Goal: Task Accomplishment & Management: Manage account settings

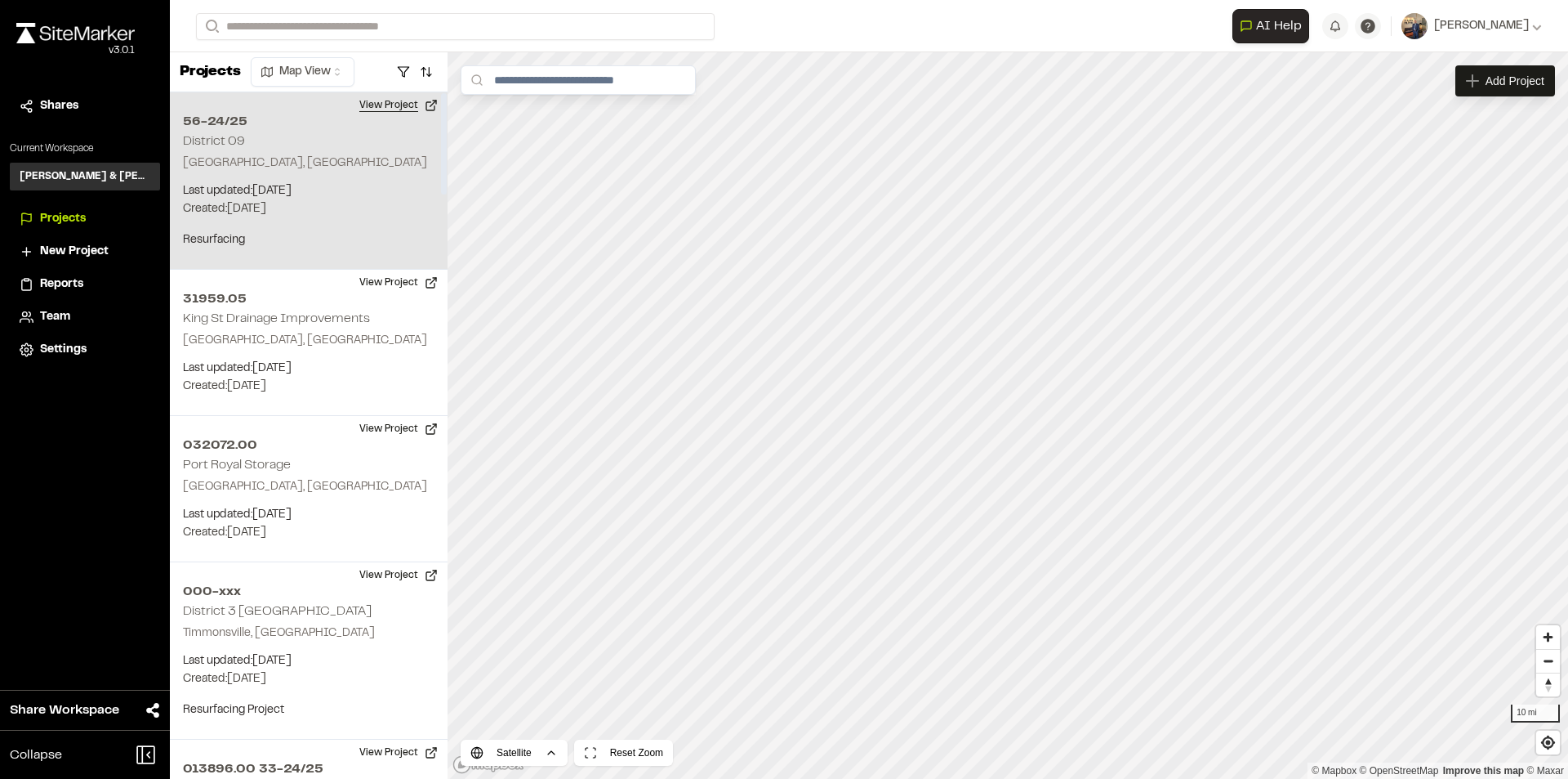
click at [383, 104] on button "View Project" at bounding box center [398, 106] width 98 height 26
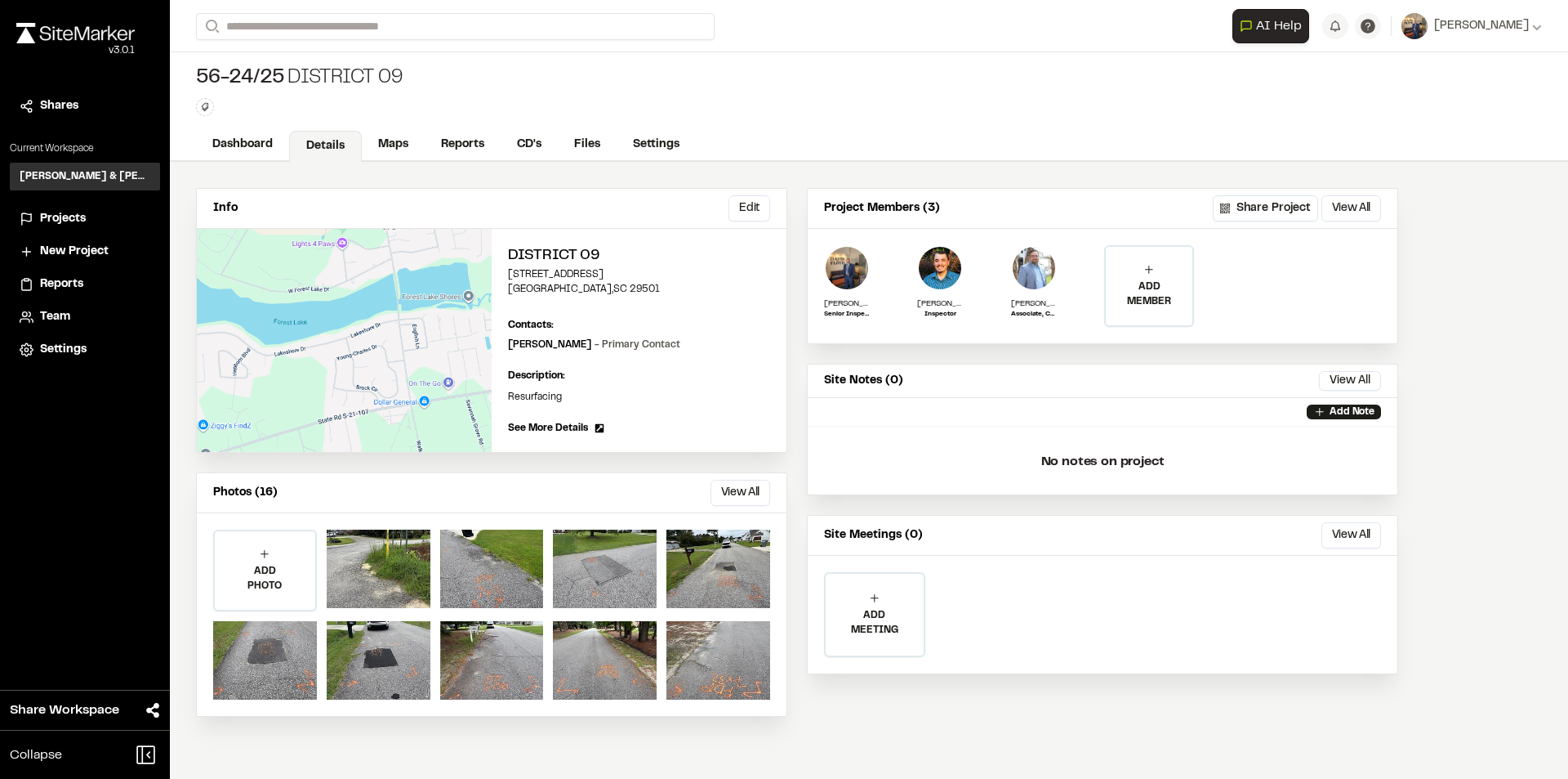
click at [1152, 284] on p "ADD MEMBER" at bounding box center [1149, 294] width 87 height 30
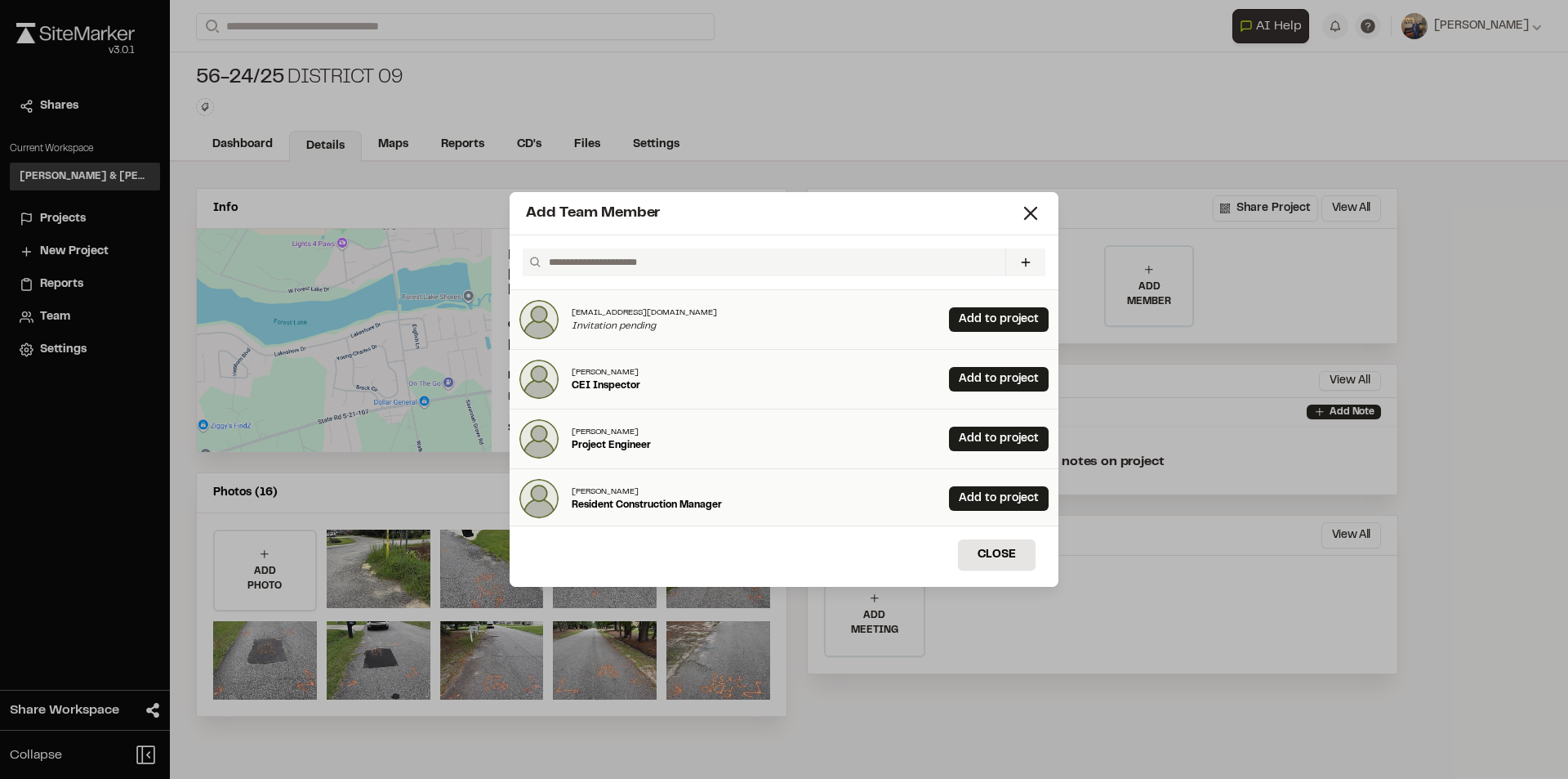
click at [618, 261] on input "text" at bounding box center [770, 263] width 457 height 28
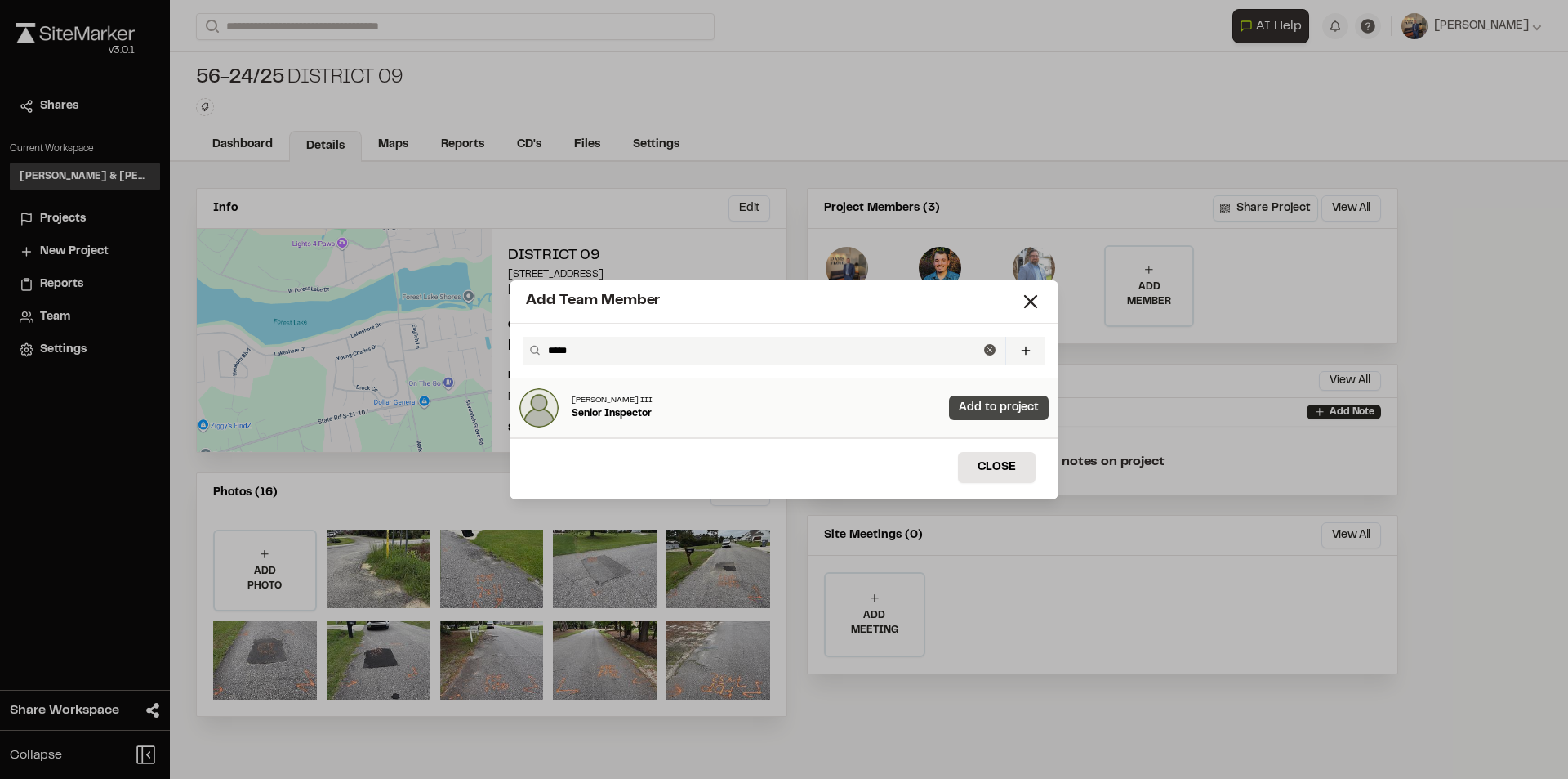
type input "*****"
click at [1008, 410] on link "Add to project" at bounding box center [999, 408] width 100 height 25
click at [1035, 303] on icon at bounding box center [1031, 302] width 23 height 23
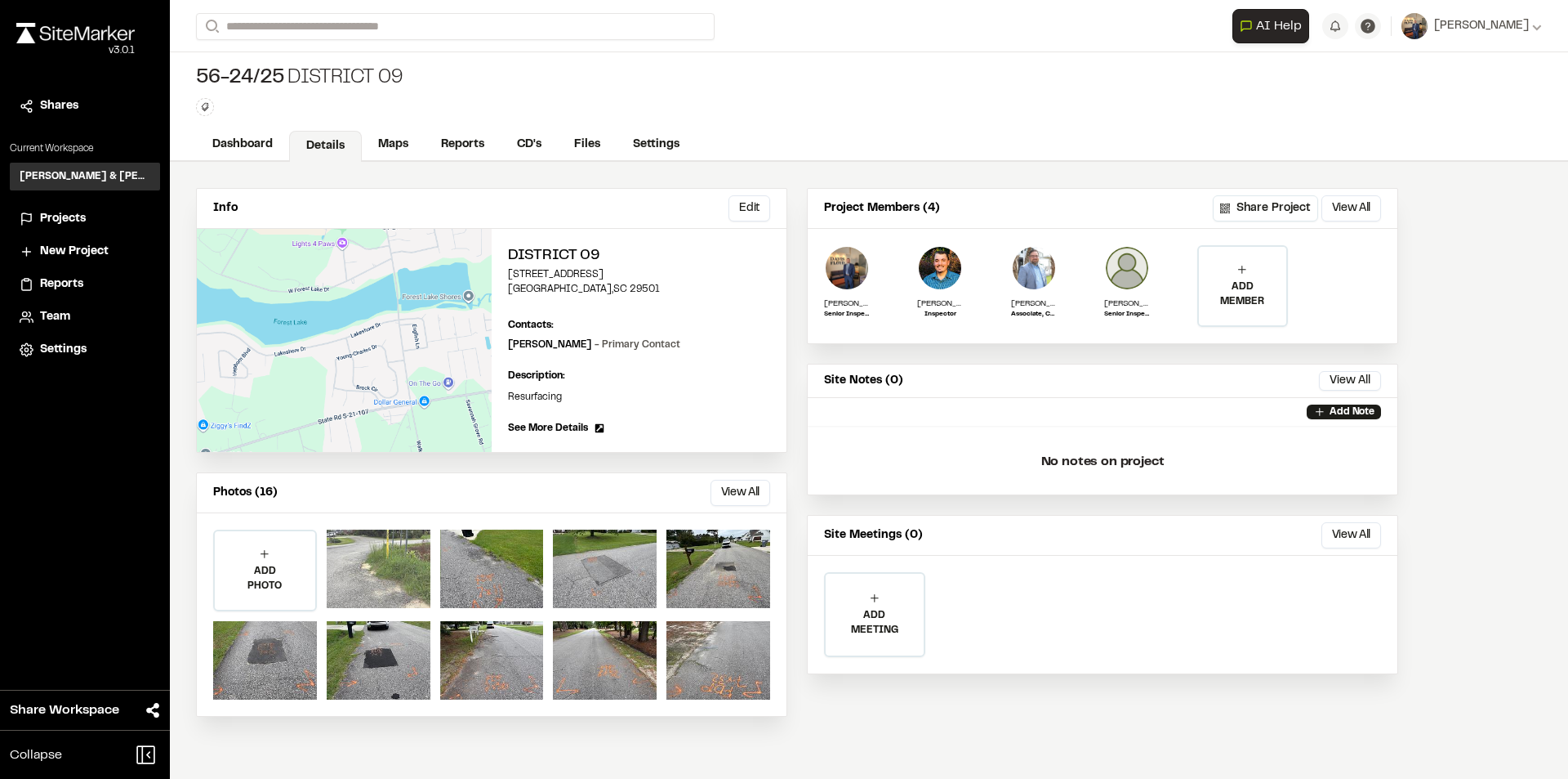
click at [392, 589] on div at bounding box center [379, 568] width 104 height 78
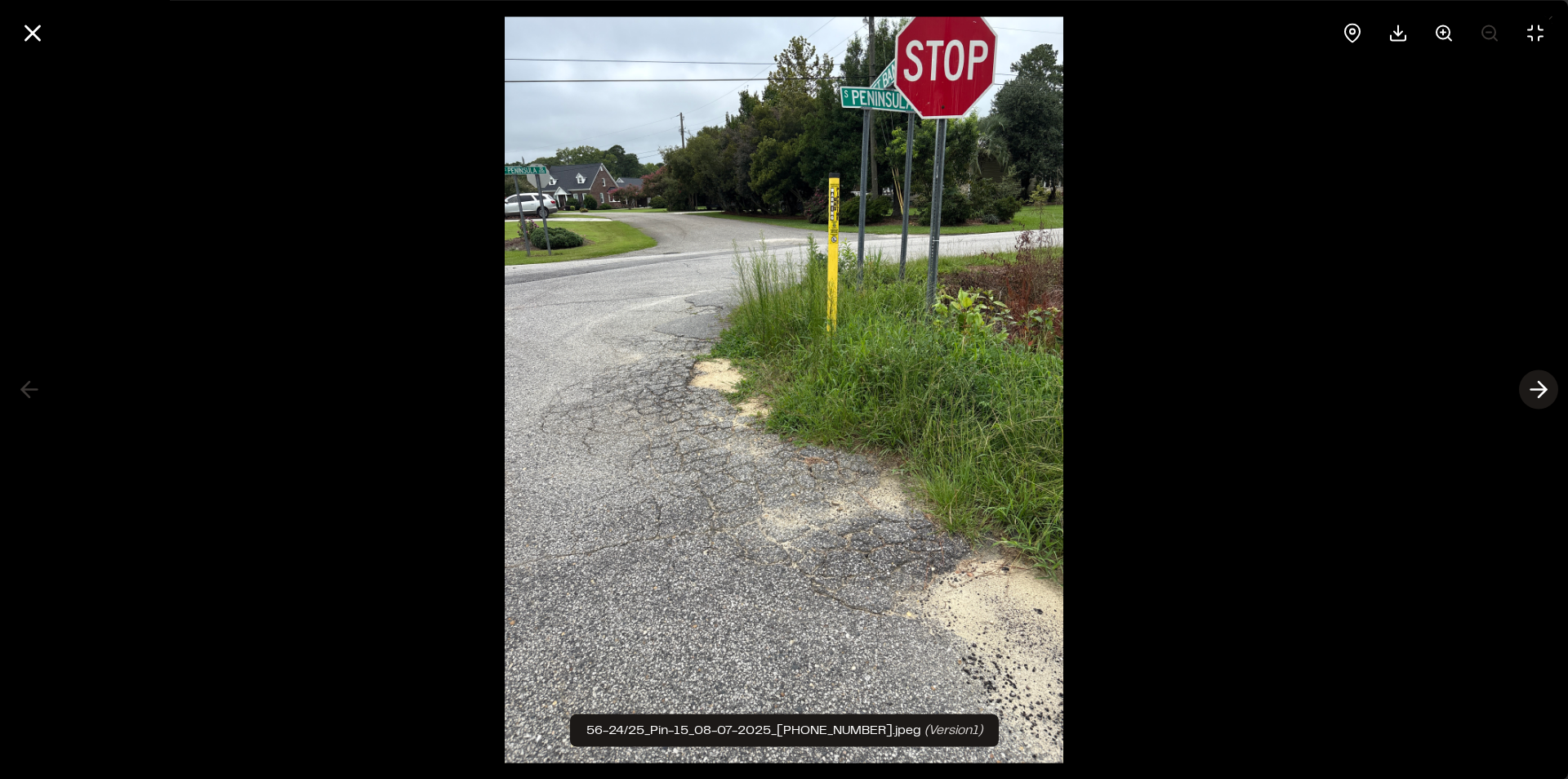
click at [1532, 393] on icon at bounding box center [1539, 390] width 26 height 28
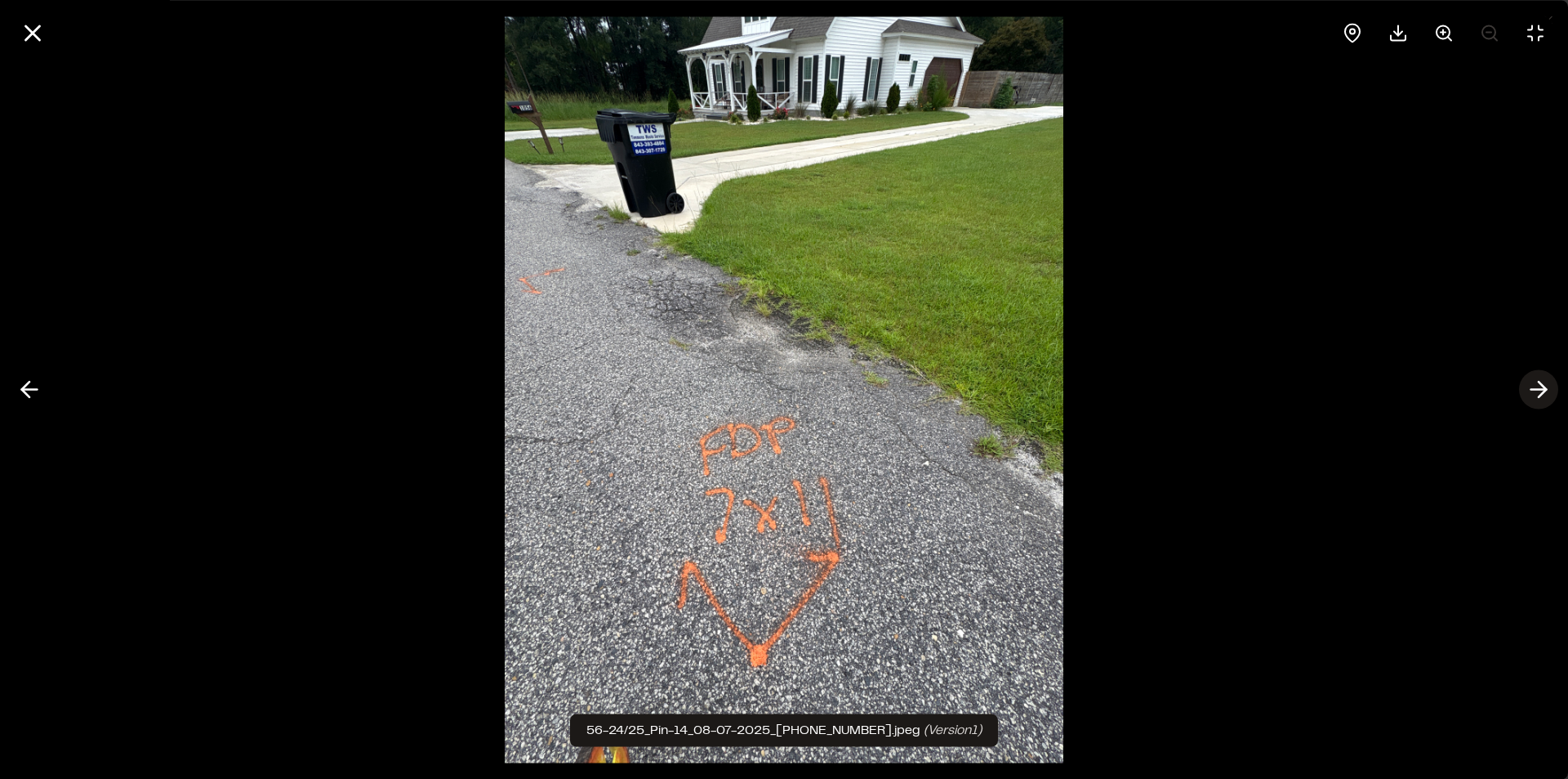
click at [1532, 393] on icon at bounding box center [1539, 390] width 26 height 28
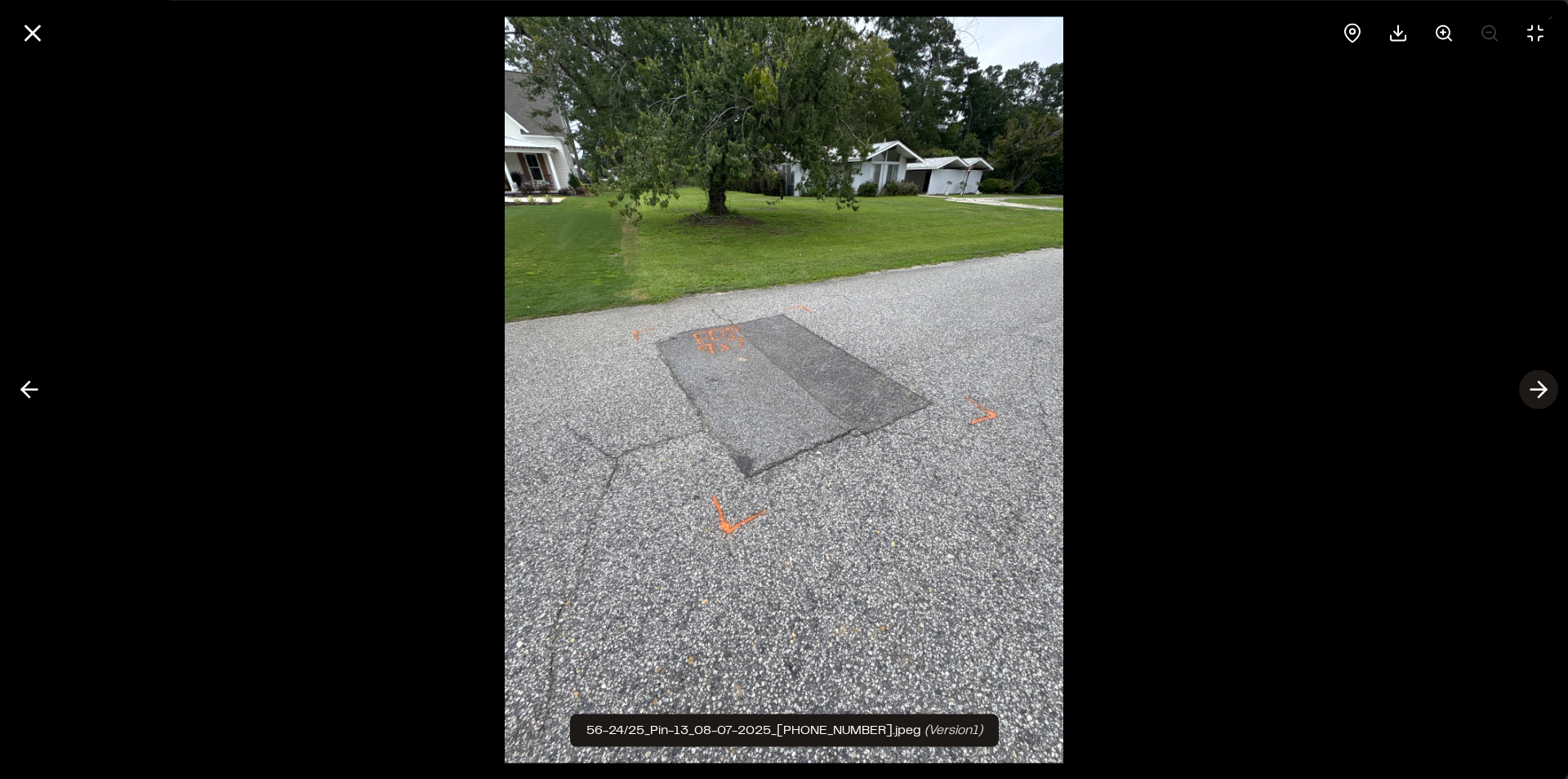
click at [1532, 392] on icon at bounding box center [1539, 390] width 26 height 28
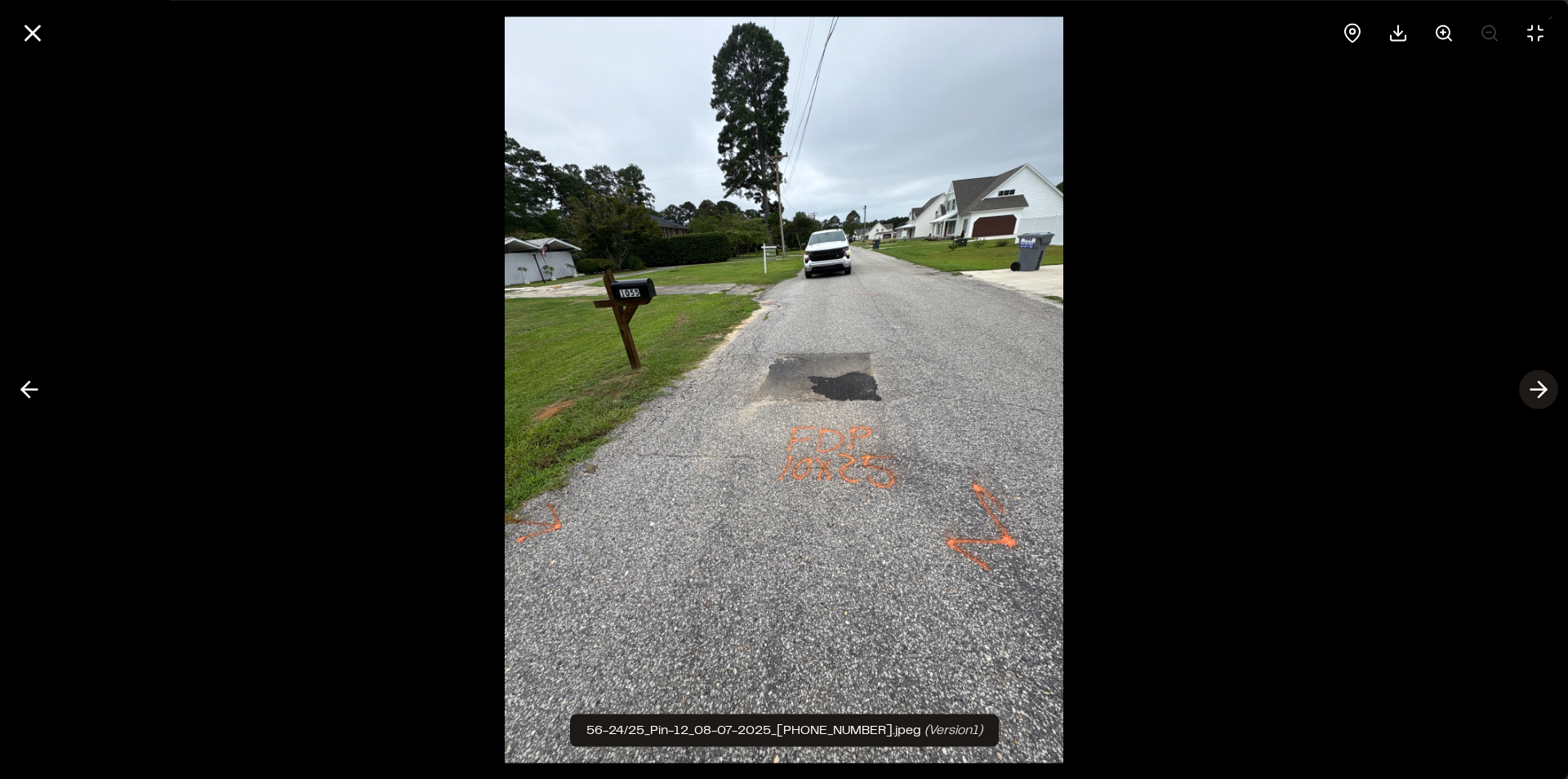
click at [1537, 385] on icon at bounding box center [1539, 390] width 26 height 28
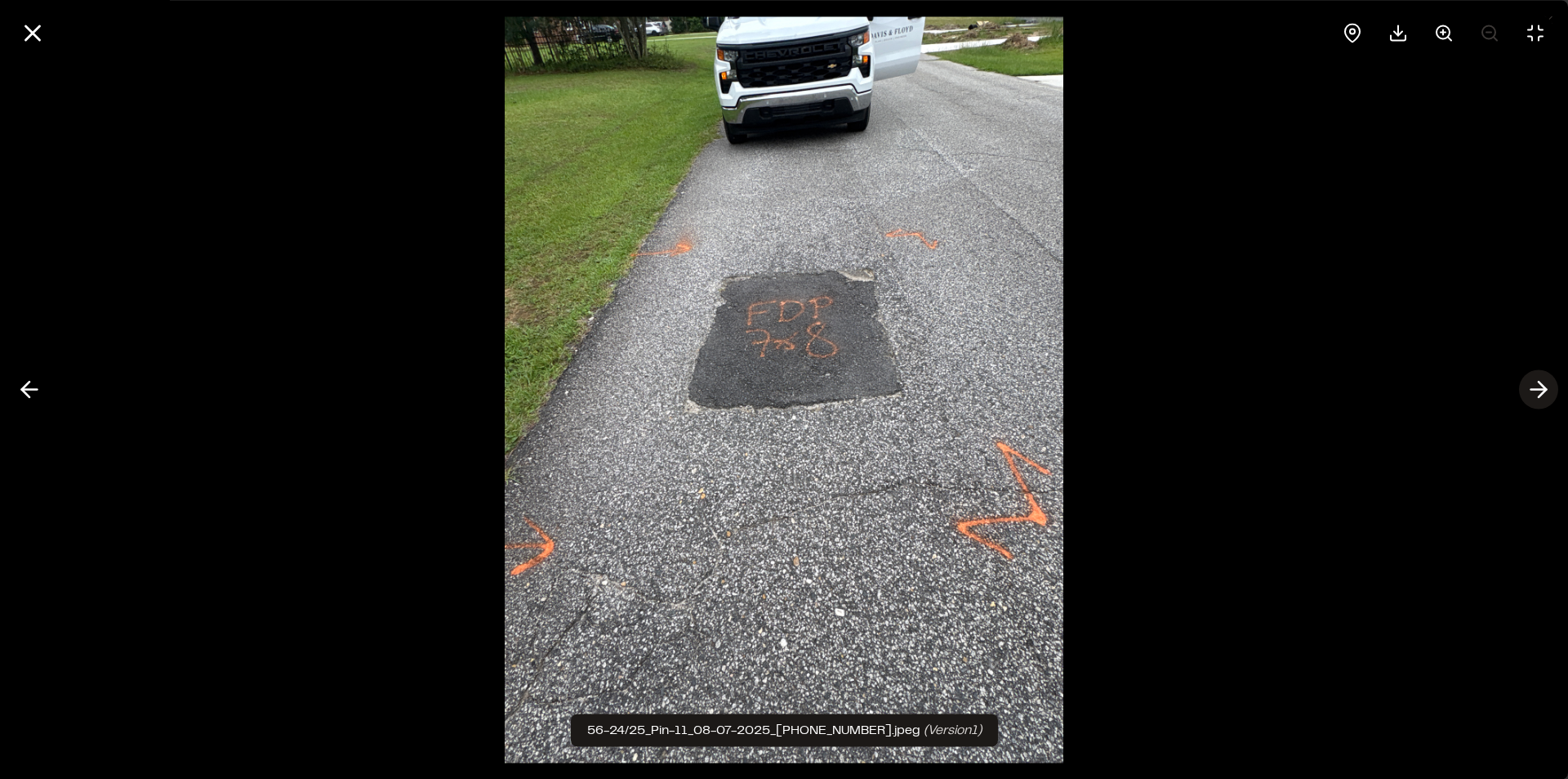
click at [1537, 385] on icon at bounding box center [1539, 390] width 26 height 28
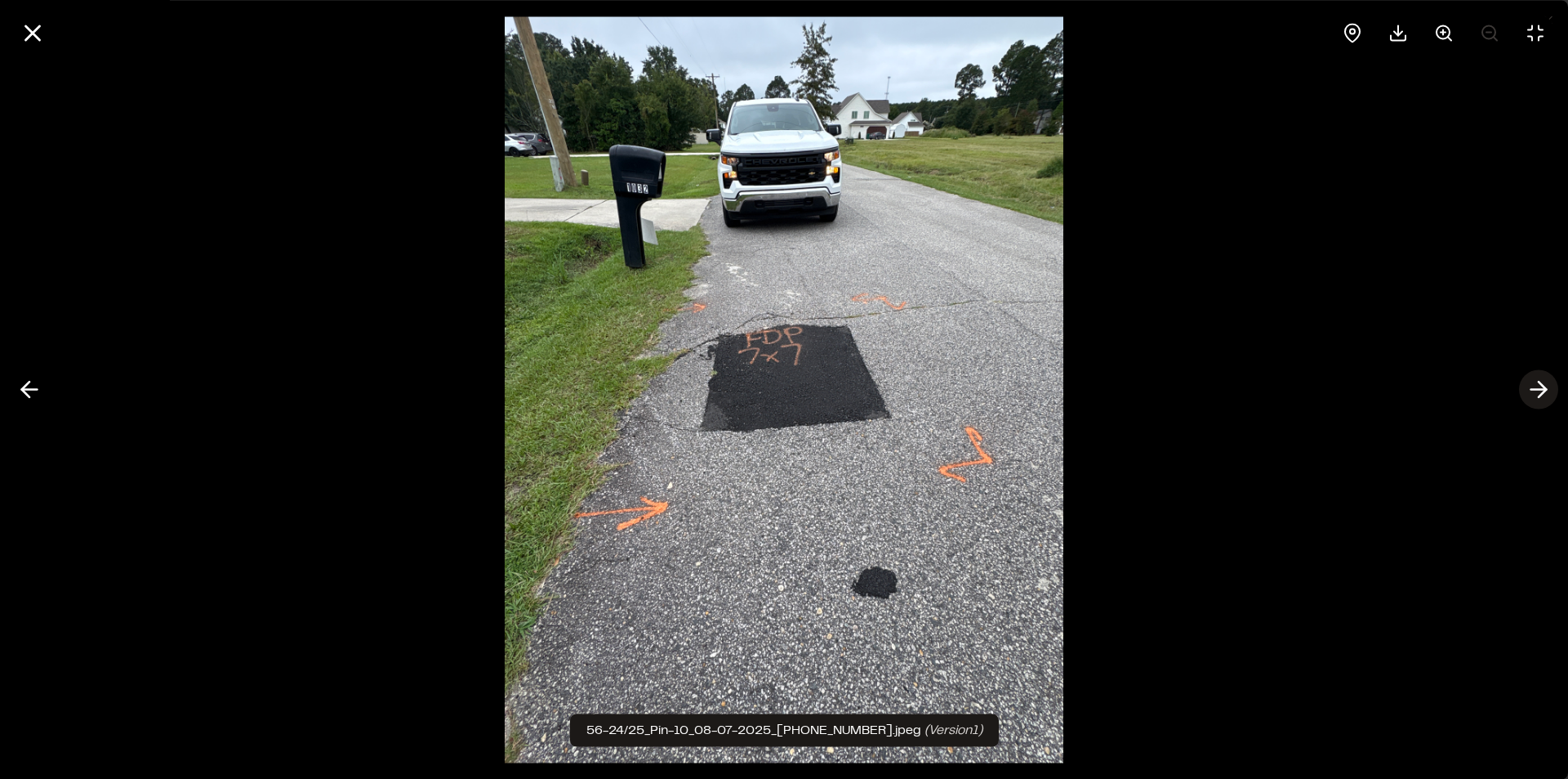
click at [1537, 384] on icon at bounding box center [1539, 390] width 26 height 28
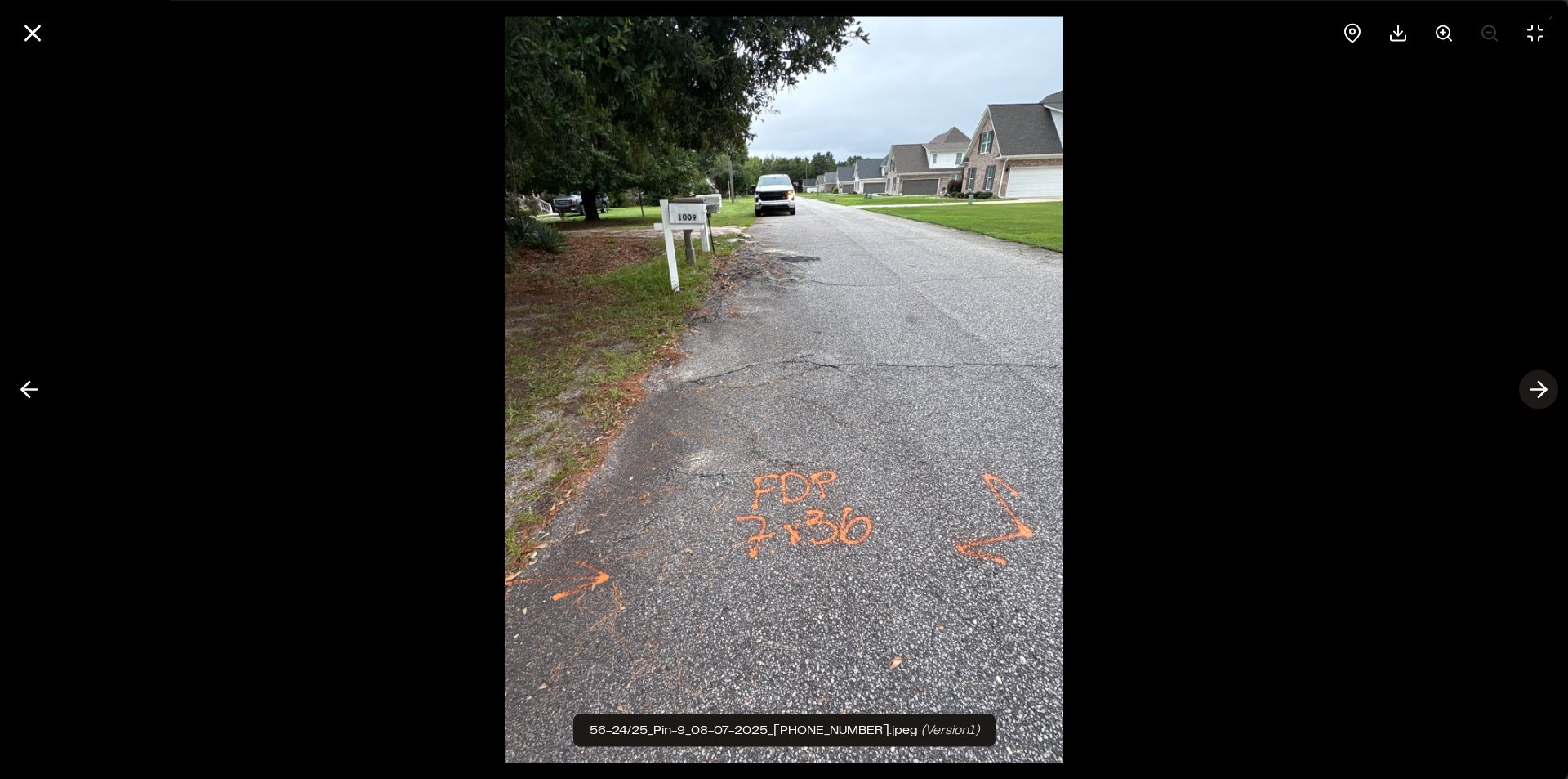
click at [1544, 391] on polyline at bounding box center [1542, 389] width 7 height 16
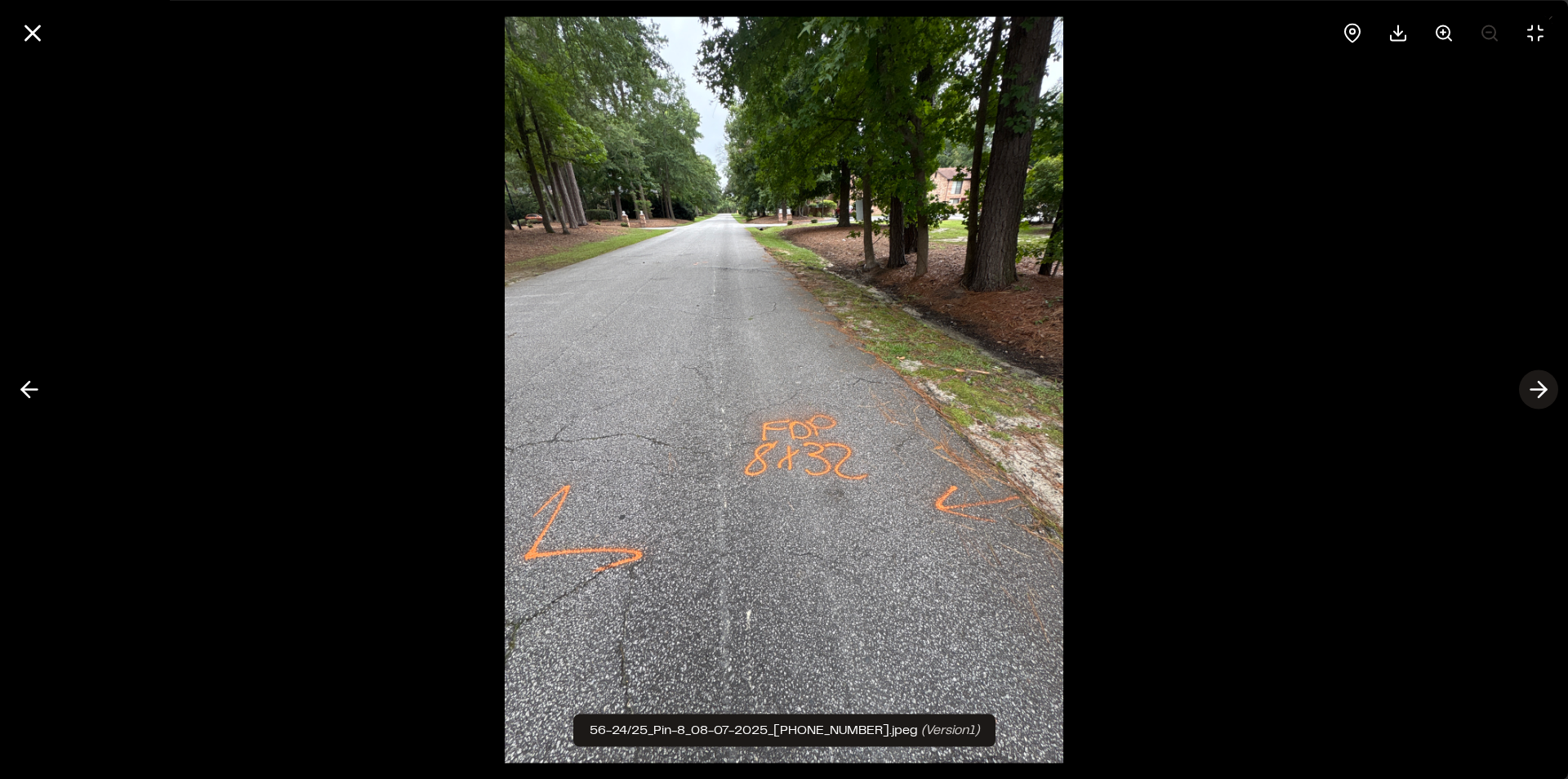
click at [1544, 391] on polyline at bounding box center [1542, 389] width 7 height 16
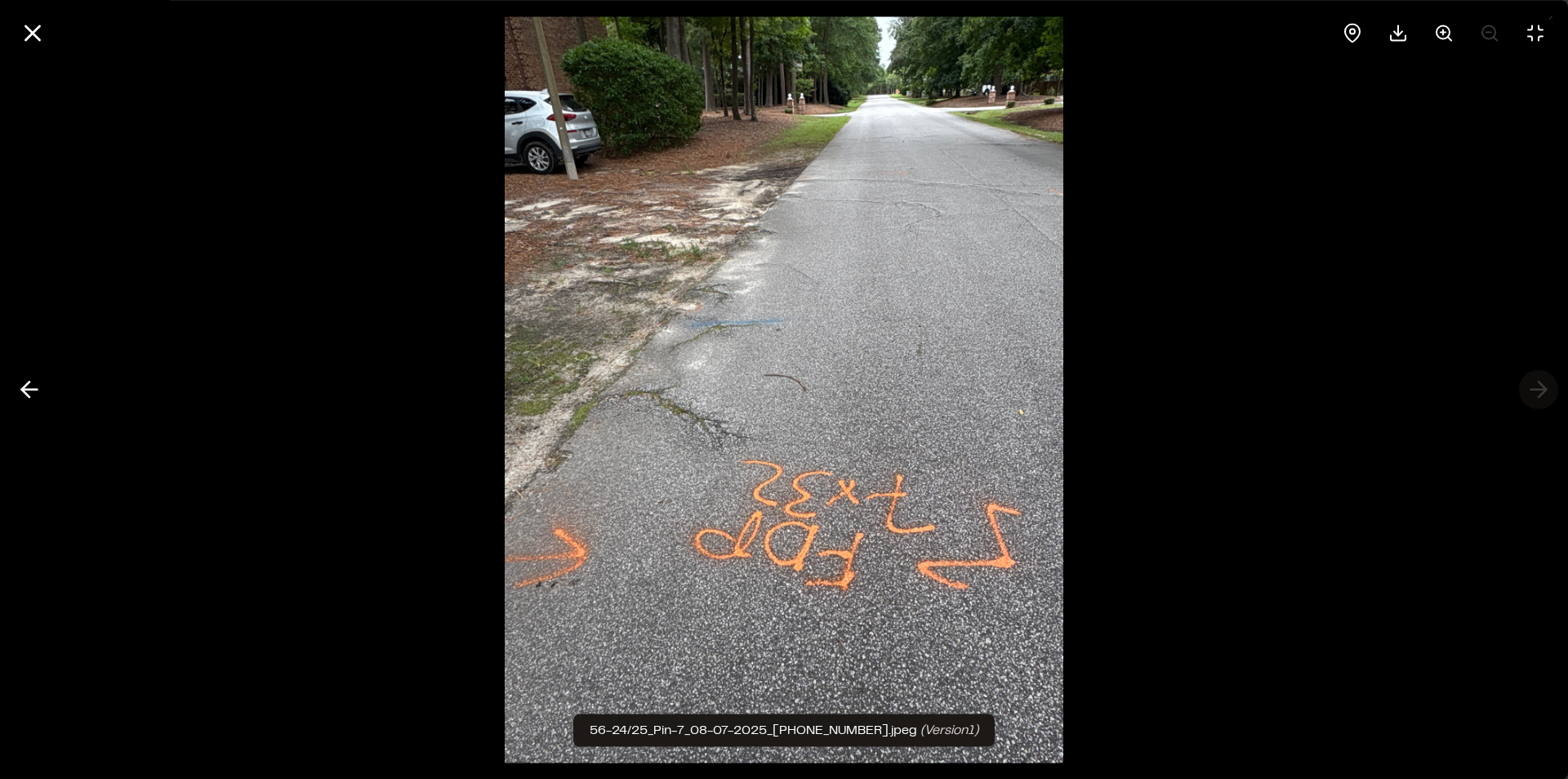
click at [1544, 391] on div at bounding box center [784, 389] width 1568 height 779
click at [21, 40] on button at bounding box center [32, 32] width 39 height 39
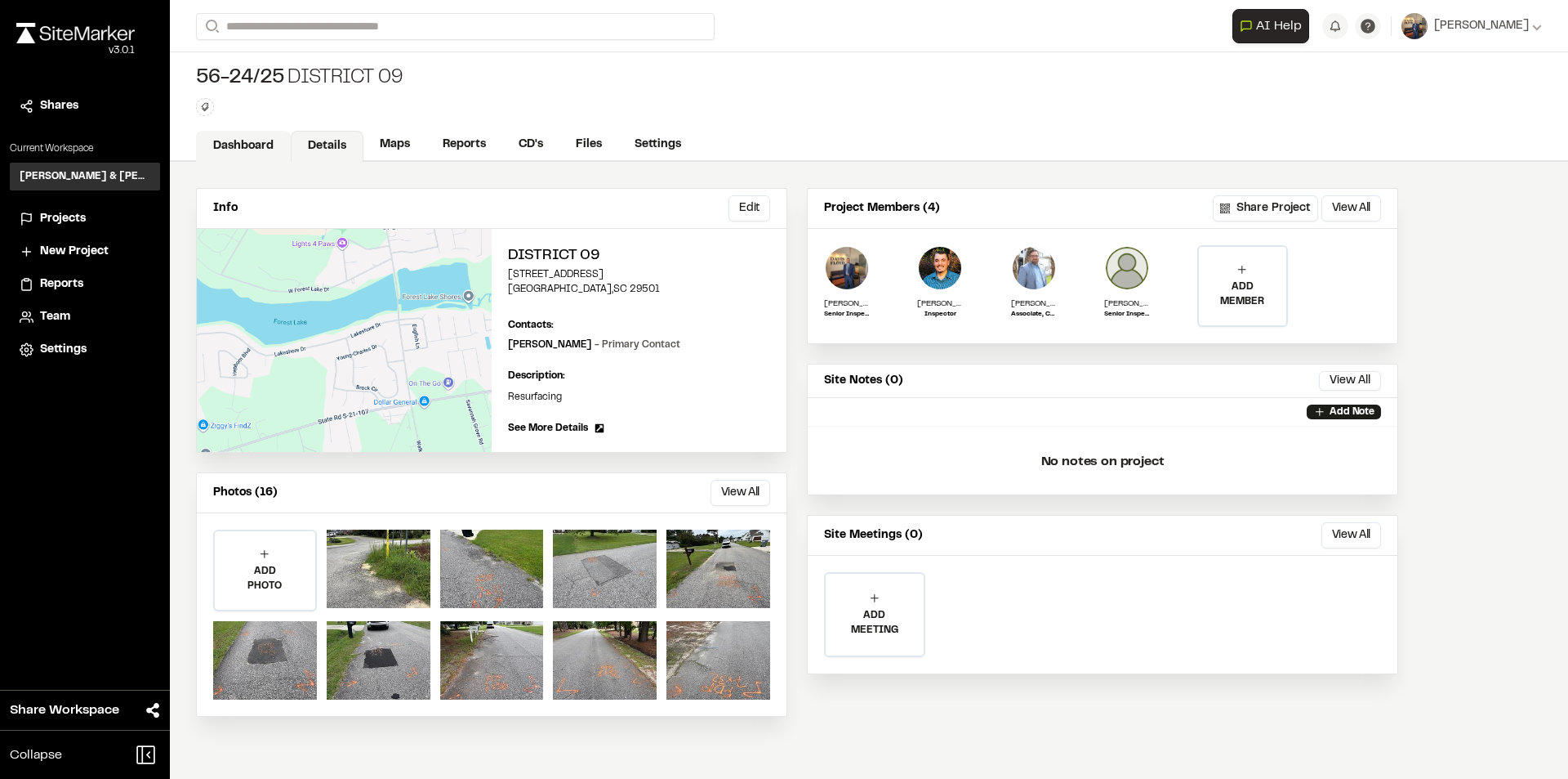
click at [266, 137] on link "Dashboard" at bounding box center [243, 146] width 95 height 31
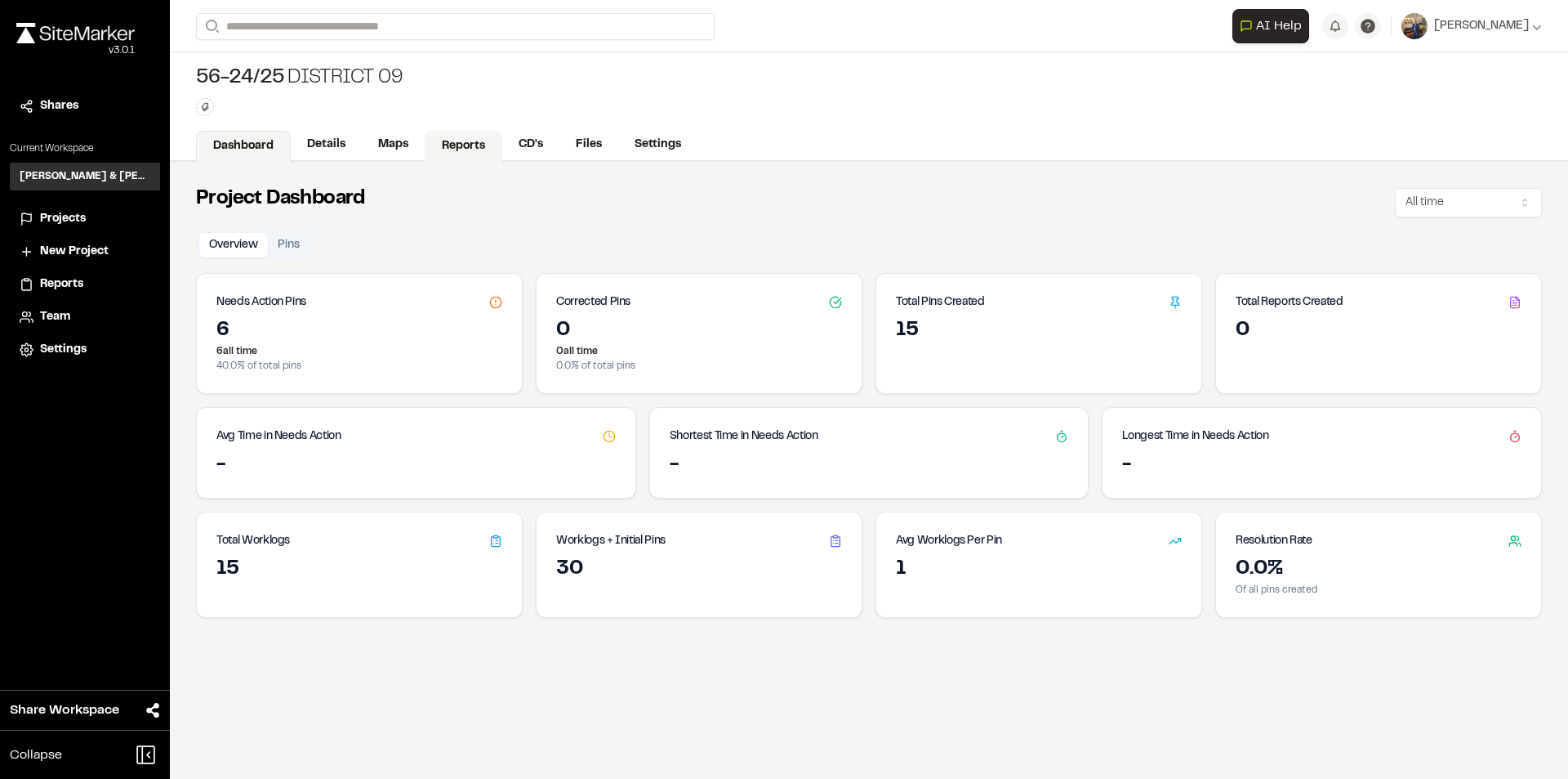
click at [458, 148] on link "Reports" at bounding box center [463, 146] width 78 height 31
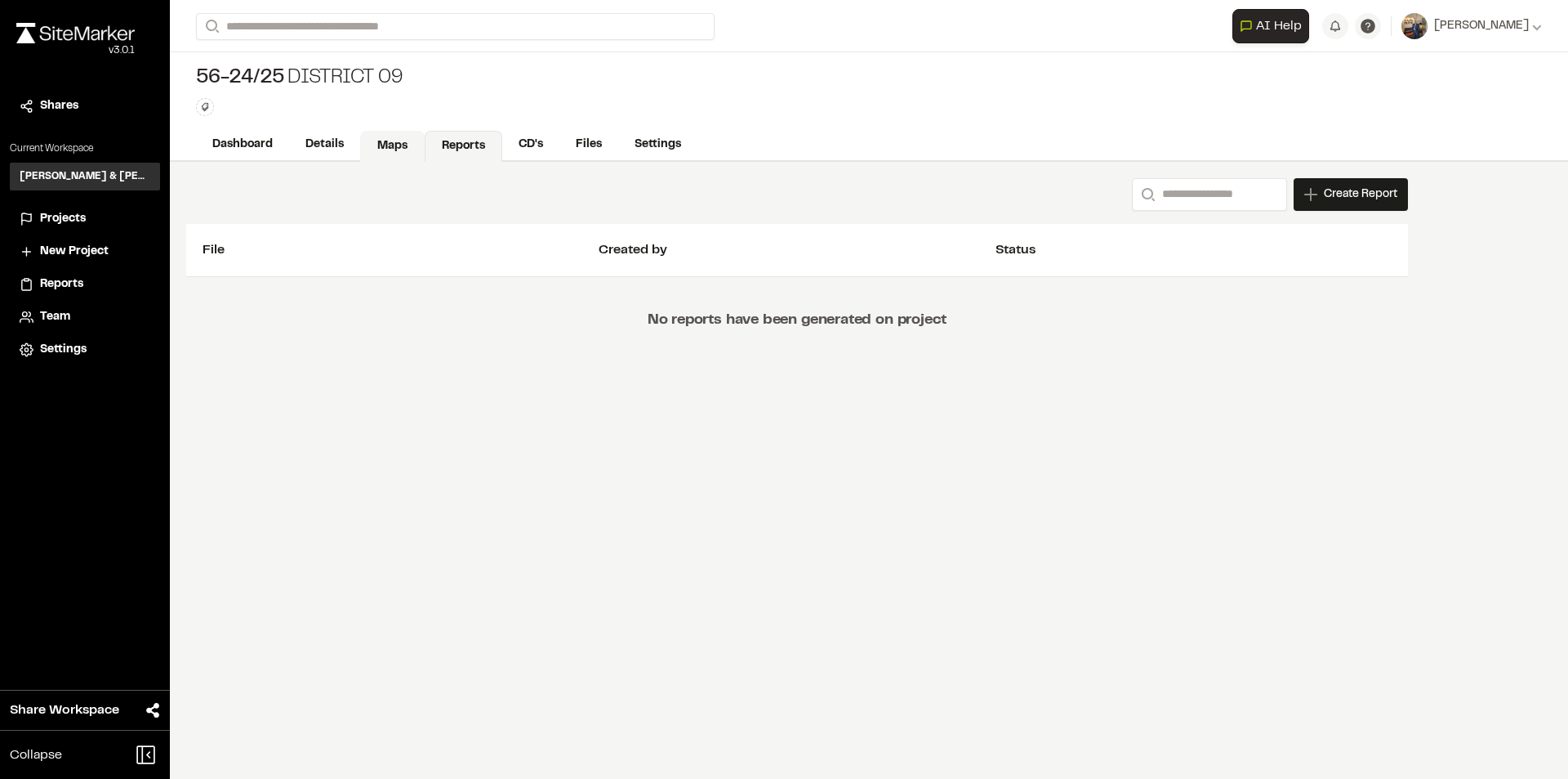
click at [398, 145] on link "Maps" at bounding box center [392, 146] width 64 height 31
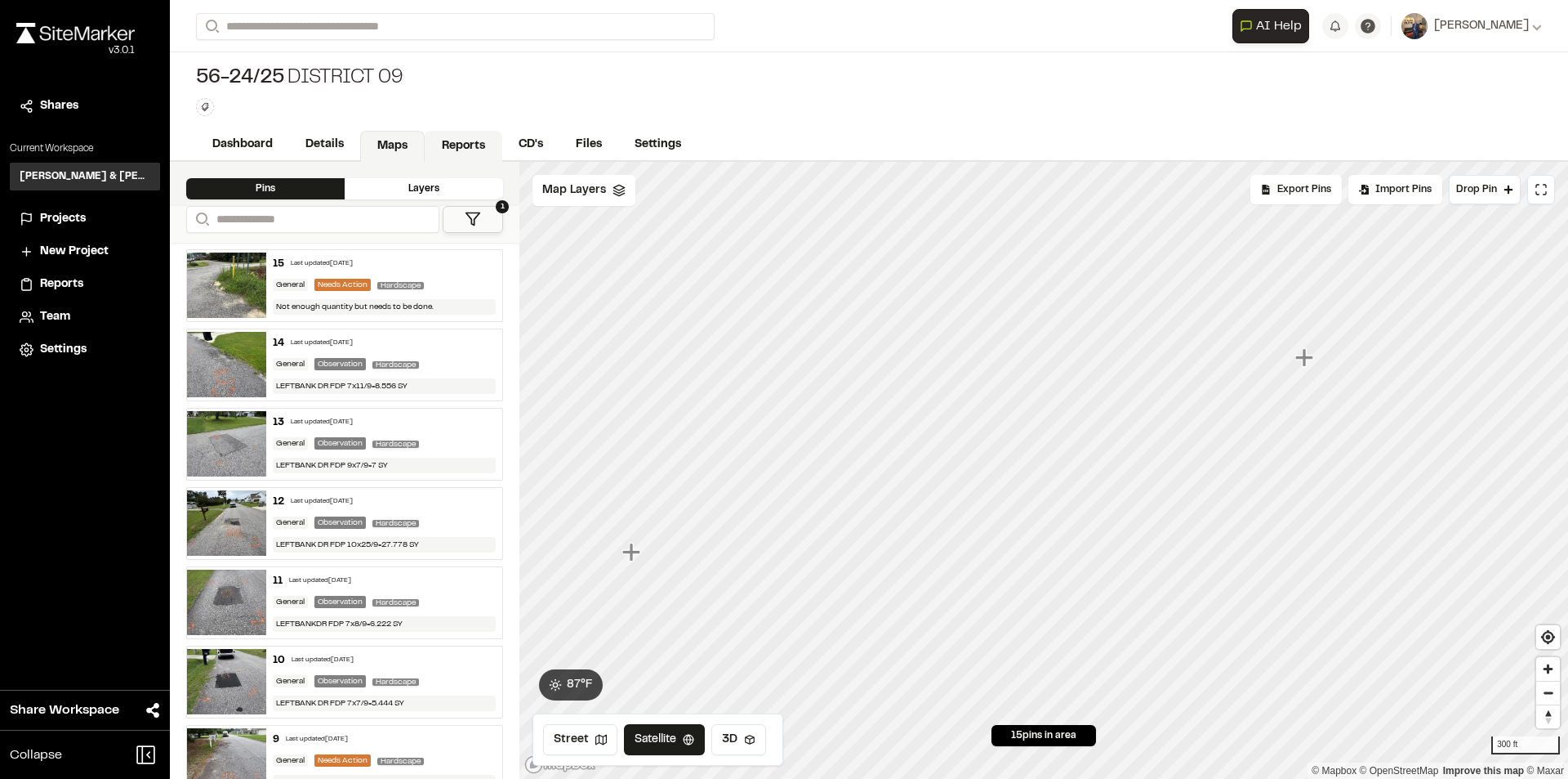
click at [451, 146] on link "Reports" at bounding box center [463, 146] width 78 height 31
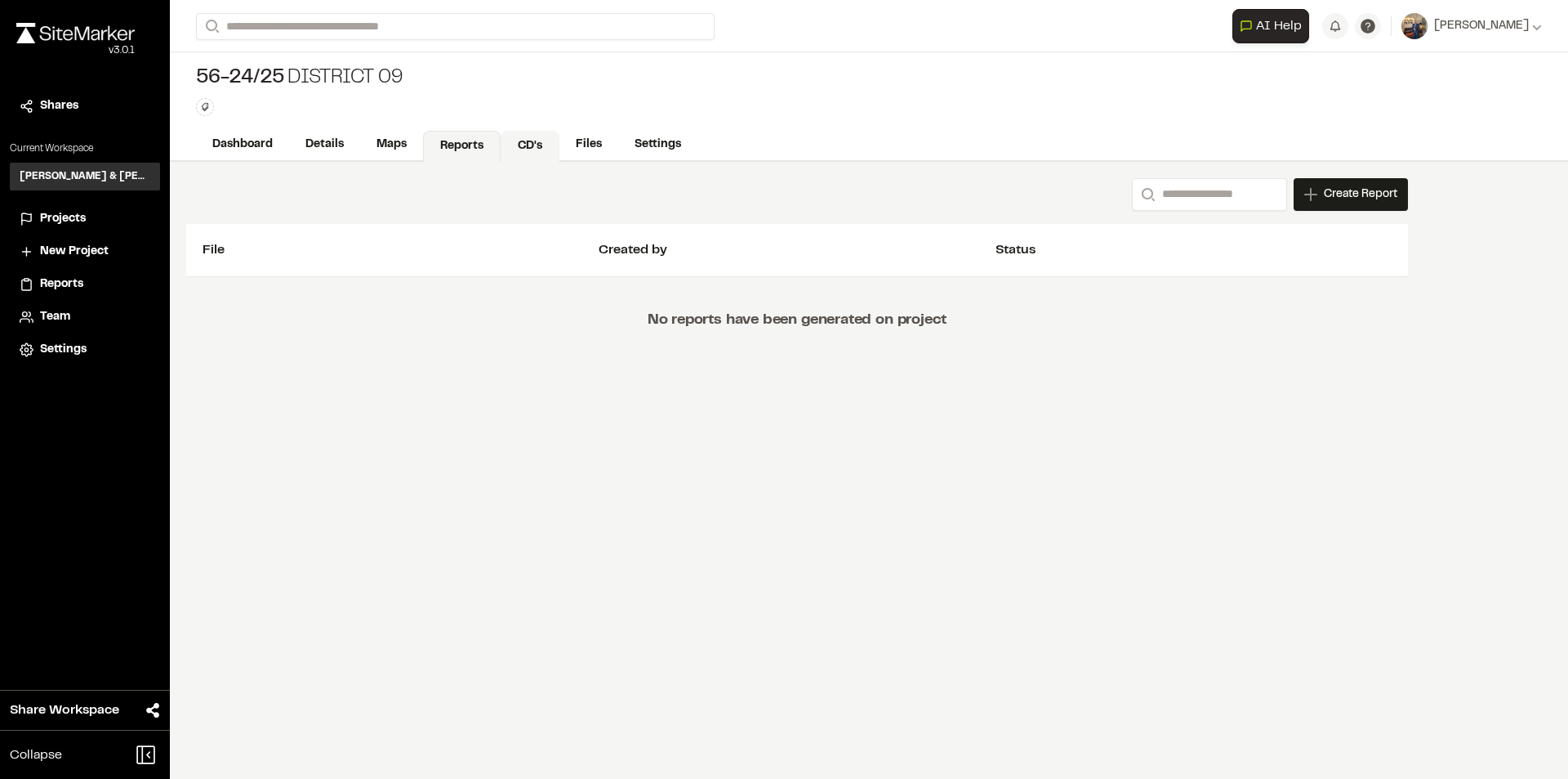
click at [538, 137] on link "CD's" at bounding box center [529, 146] width 59 height 31
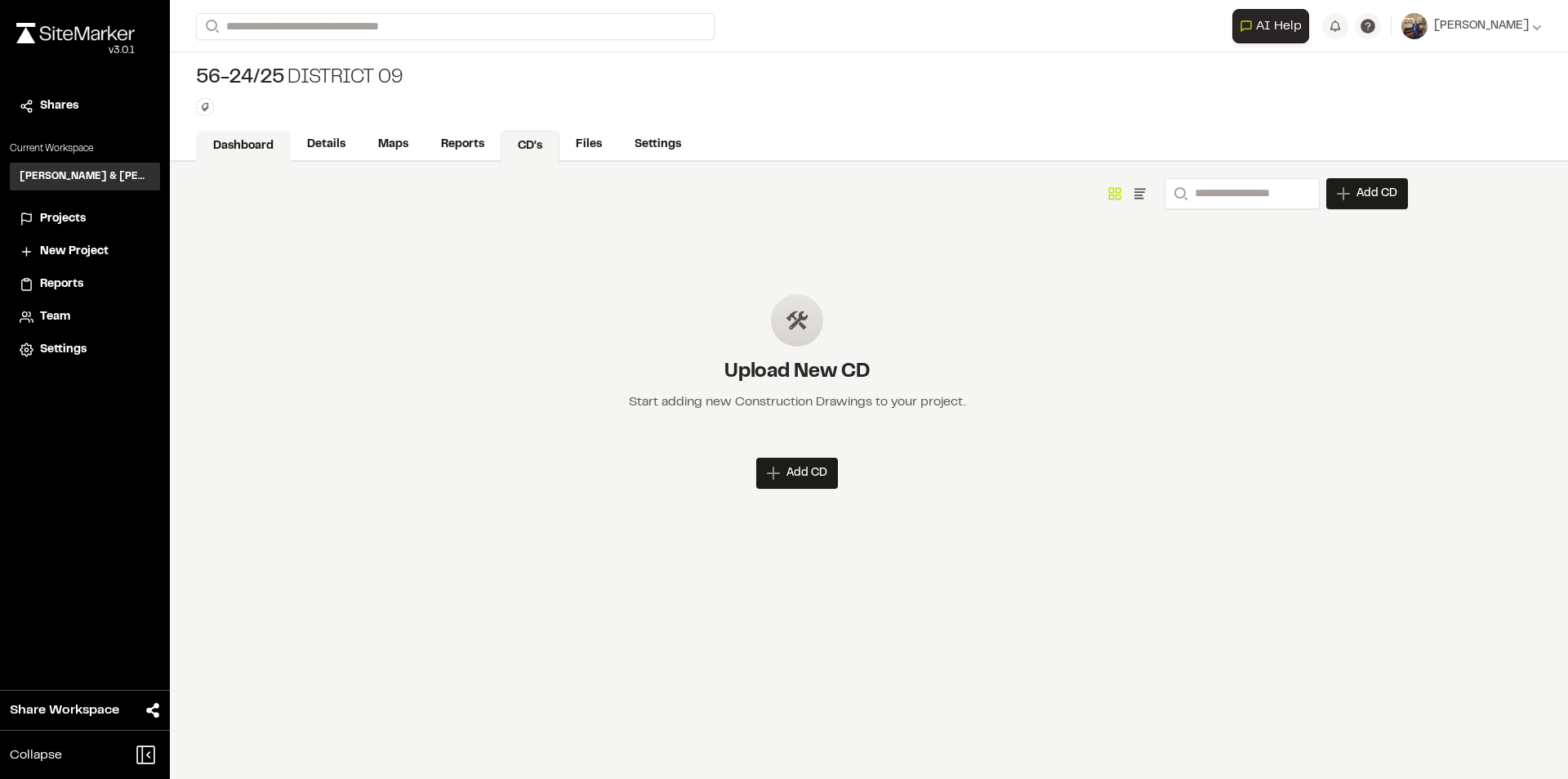
click at [257, 140] on link "Dashboard" at bounding box center [243, 146] width 95 height 31
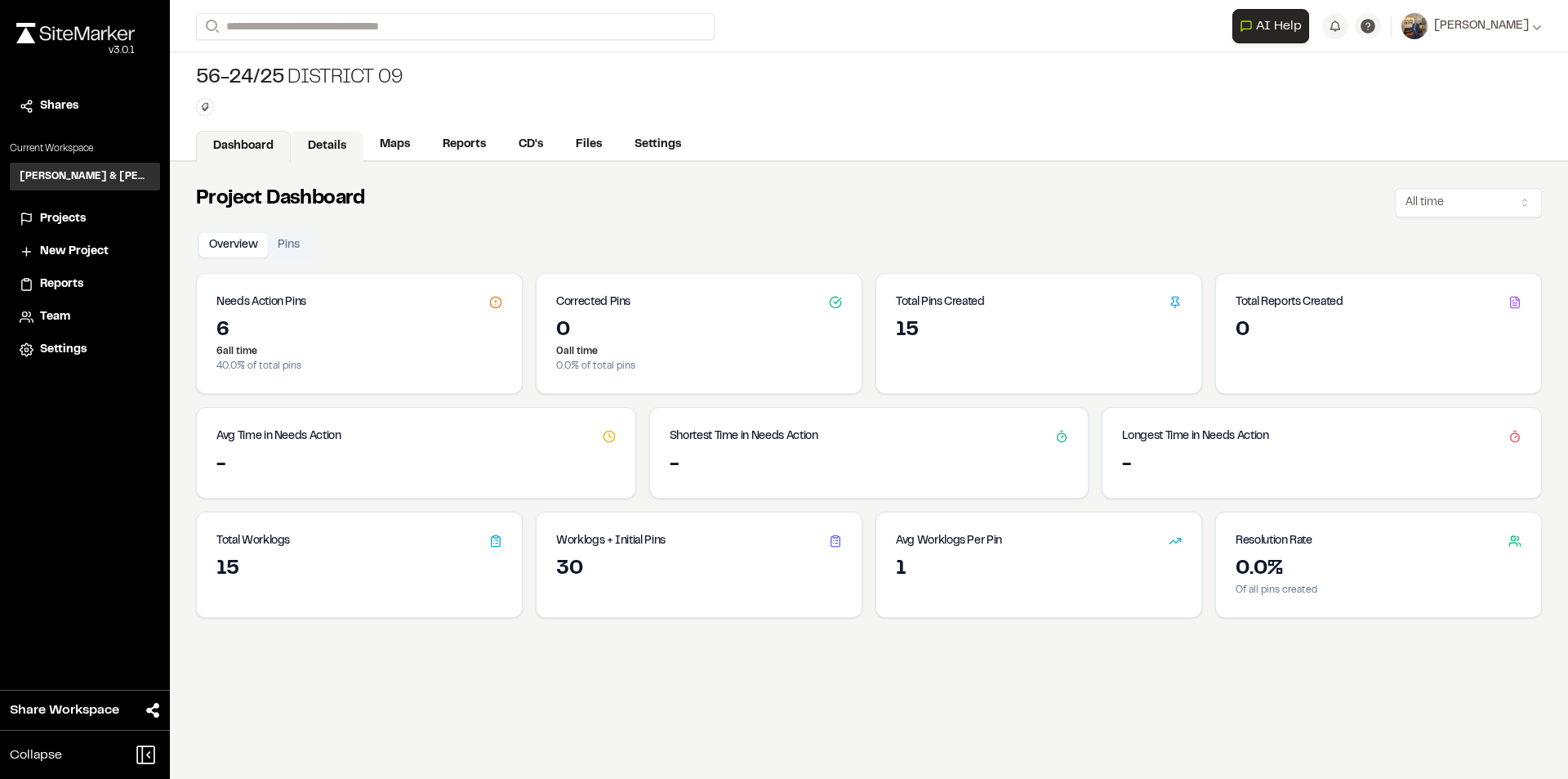
click at [339, 148] on link "Details" at bounding box center [327, 146] width 73 height 31
